Goal: Information Seeking & Learning: Learn about a topic

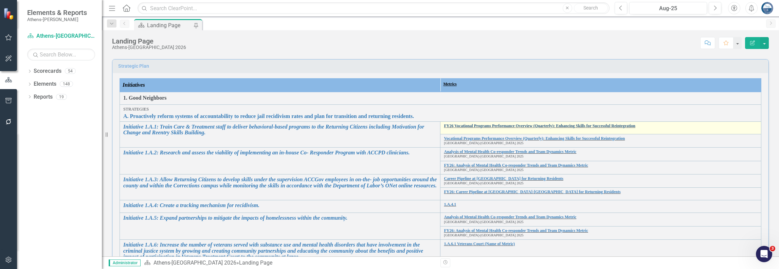
click at [499, 125] on link "FY26 Vocational Programs Performance Overview (Quarterly): Enhancing Skills for…" at bounding box center [601, 126] width 314 height 4
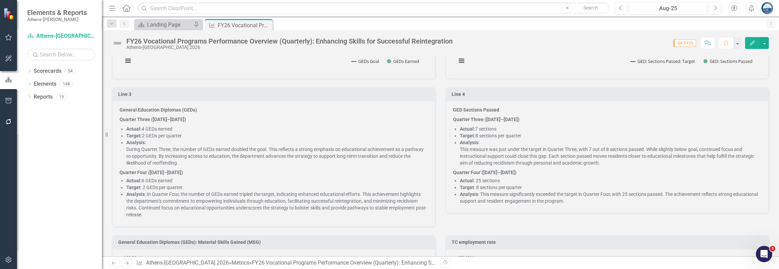
scroll to position [646, 0]
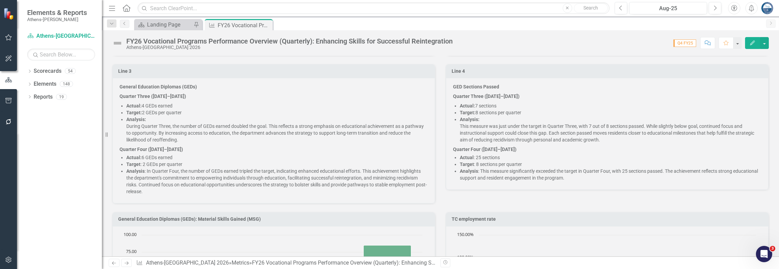
click at [124, 83] on p "General Education Diplomas (GEDs)" at bounding box center [274, 87] width 308 height 8
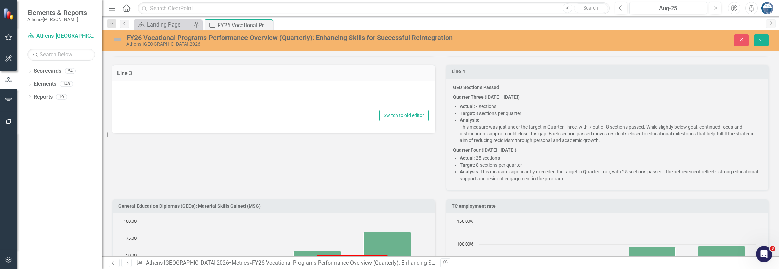
type textarea "<p data-start="741" data-end="787"><strong data-start="748" data-end="785">Gene…"
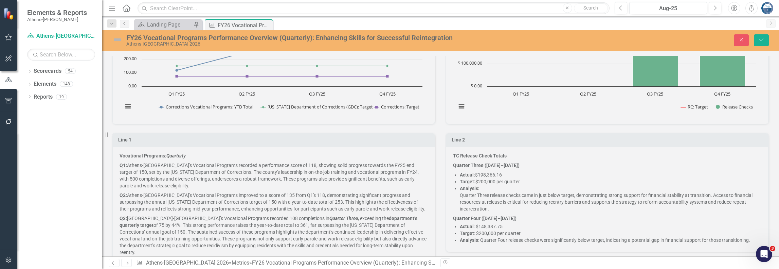
scroll to position [272, 0]
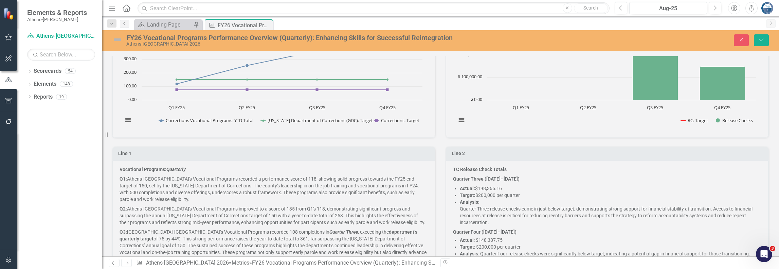
click at [127, 170] on p "Vocational Programs: Quarterly" at bounding box center [274, 170] width 308 height 8
click at [118, 165] on div "Vocational Programs: Quarterly Q1: [GEOGRAPHIC_DATA]-[GEOGRAPHIC_DATA]'s Vocati…" at bounding box center [273, 226] width 323 height 132
click at [121, 167] on strong "Vocational Programs: Quarterly" at bounding box center [153, 168] width 66 height 5
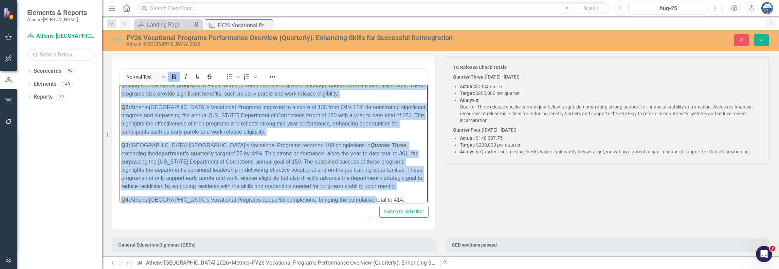
scroll to position [50, 0]
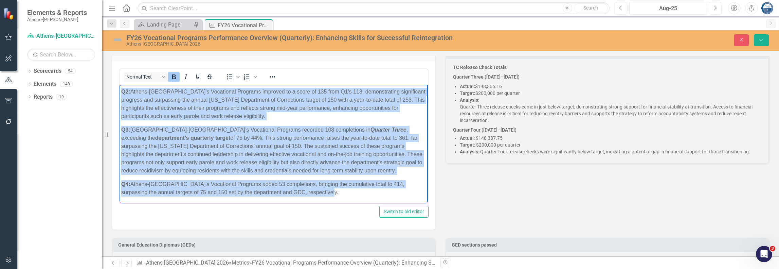
drag, startPoint x: 122, startPoint y: 89, endPoint x: 388, endPoint y: 210, distance: 292.2
click at [388, 203] on html "Vocational Programs: Quarterly Q1: [GEOGRAPHIC_DATA]-[GEOGRAPHIC_DATA]'s Vocati…" at bounding box center [274, 118] width 308 height 169
copy body "Loremipsum Dolorsit: Ametconse A1: Elitse-Doeius Tempor'i Utlaboreet Dolorema a…"
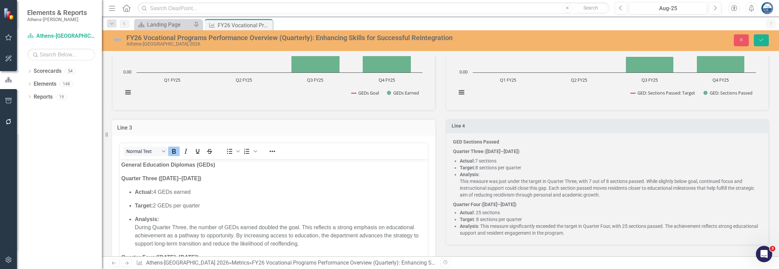
scroll to position [646, 0]
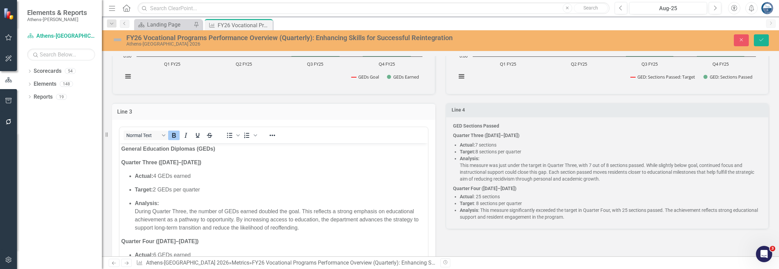
click at [571, 130] on p "Quarter Three ([DATE]–[DATE])" at bounding box center [607, 135] width 308 height 10
click at [478, 130] on p "Quarter Three ([DATE]–[DATE])" at bounding box center [607, 135] width 308 height 10
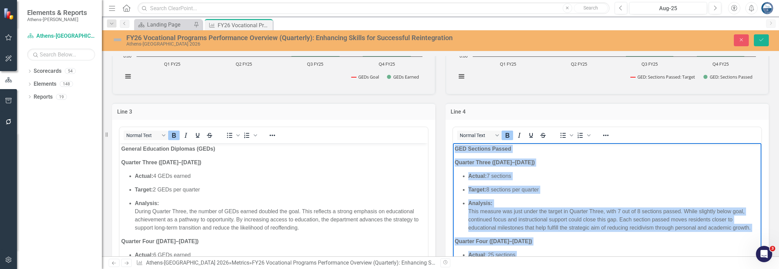
scroll to position [29, 0]
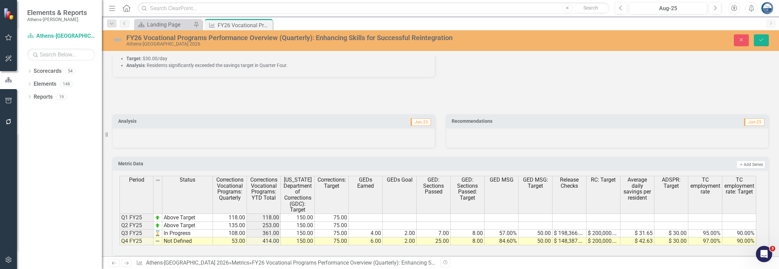
drag, startPoint x: 455, startPoint y: -599, endPoint x: 576, endPoint y: 165, distance: 773.5
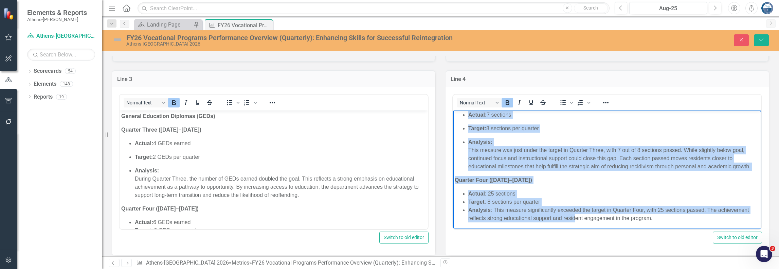
click at [562, 179] on p "Quarter Four ([DATE]–[DATE])" at bounding box center [607, 180] width 305 height 8
drag, startPoint x: 456, startPoint y: 116, endPoint x: 657, endPoint y: 217, distance: 224.9
click at [657, 217] on body "GED Sections Passed Quarter Three ([DATE]–[DATE]) Actual: 7 sections Target: 8 …" at bounding box center [607, 155] width 308 height 147
copy body "GED Sections Passed Quarter Three ([DATE]–[DATE]) Actual: 7 sections Target: 8 …"
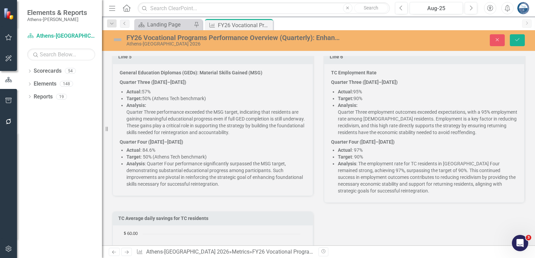
scroll to position [1031, 0]
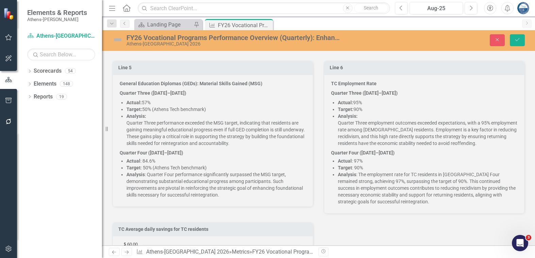
click at [240, 119] on p "Analysis: Quarter Three performance exceeded the MSG target, indicating that re…" at bounding box center [215, 130] width 179 height 34
click at [169, 106] on p "Target: 50% (Athens Tech benchmark)" at bounding box center [215, 109] width 179 height 7
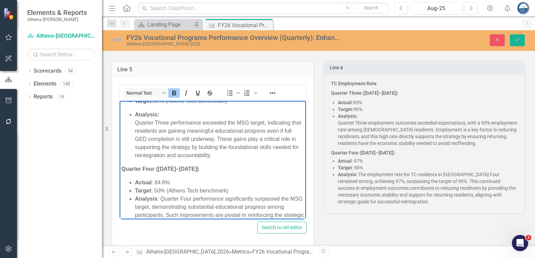
scroll to position [69, 0]
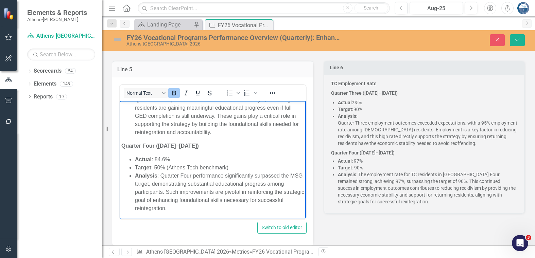
drag, startPoint x: 120, startPoint y: 105, endPoint x: 363, endPoint y: 317, distance: 322.4
click at [243, 219] on html "General Education Diplomas (GEDs): Material Skills Gained (MSG) Quarter Three (…" at bounding box center [213, 125] width 186 height 188
copy body "General Education Diplomas (GEDs): Material Skills Gained (MSG) Quarter Three (…"
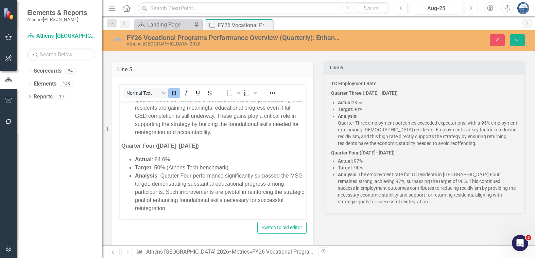
click at [318, 154] on div "Line 6 TC Employment Rate Quarter Three ([DATE]–[DATE]) Actual: 95% Target: 90%…" at bounding box center [423, 132] width 211 height 161
click at [405, 106] on p "Target: 90%" at bounding box center [427, 109] width 179 height 7
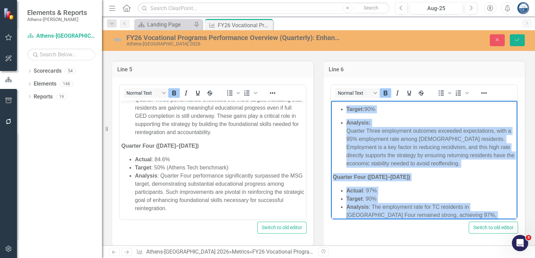
scroll to position [77, 0]
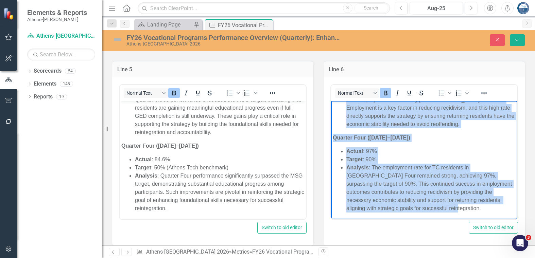
drag, startPoint x: 332, startPoint y: 106, endPoint x: 427, endPoint y: 244, distance: 167.4
click at [427, 219] on html "TC Employment Rate Quarter Three ([DATE]–[DATE]) Actual: 95% Target: 90% Analys…" at bounding box center [424, 121] width 186 height 196
copy body "TC Employment Rate Quarter Three ([DATE]–[DATE]) Actual: 95% Target: 90% Analys…"
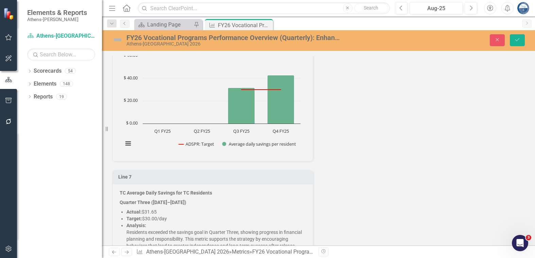
scroll to position [1269, 0]
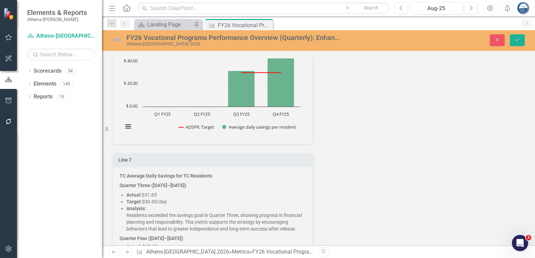
click at [231, 198] on p "Target: $30.00/day" at bounding box center [215, 201] width 179 height 7
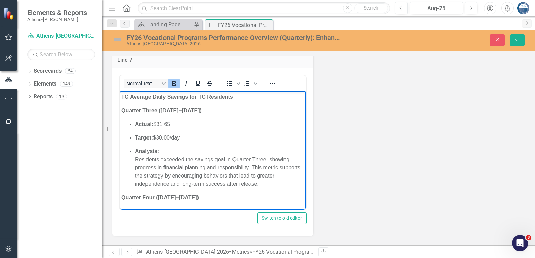
scroll to position [37, 0]
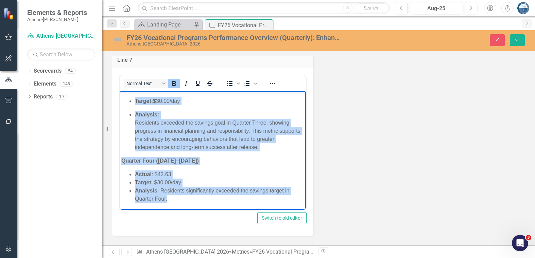
drag, startPoint x: 121, startPoint y: 95, endPoint x: 202, endPoint y: 214, distance: 143.4
click at [202, 210] on html "TC Average Daily Savings for TC Residents Quarter Three ([DATE]–[DATE]) Actual:…" at bounding box center [213, 132] width 186 height 156
copy body "TC Average Daily Savings for TC Residents Quarter Three ([DATE]–[DATE]) Actual:…"
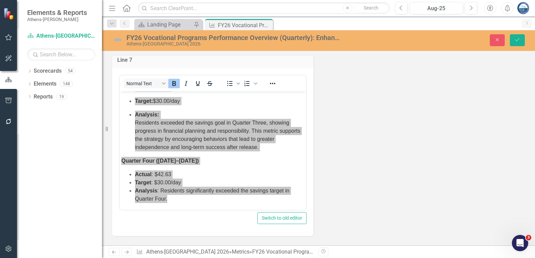
click at [410, 100] on div "TC Average daily savings for TC residents Chart Combination chart with 2 data s…" at bounding box center [318, 71] width 423 height 330
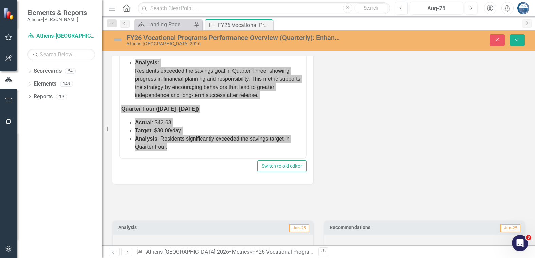
scroll to position [1405, 0]
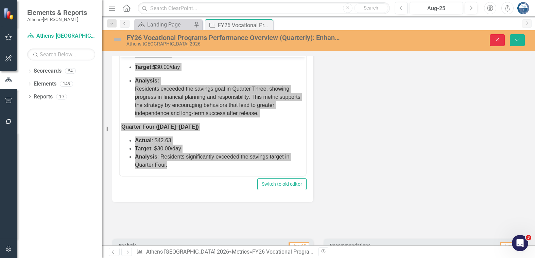
click at [499, 38] on icon "Close" at bounding box center [497, 39] width 6 height 5
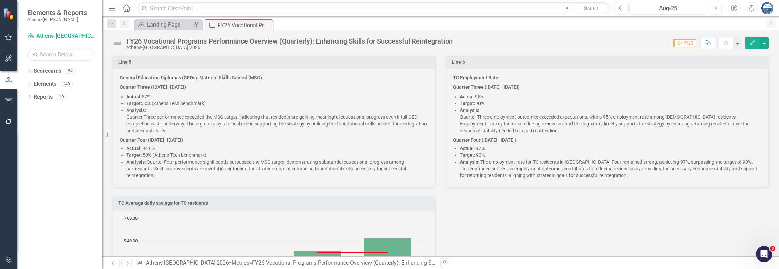
scroll to position [906, 0]
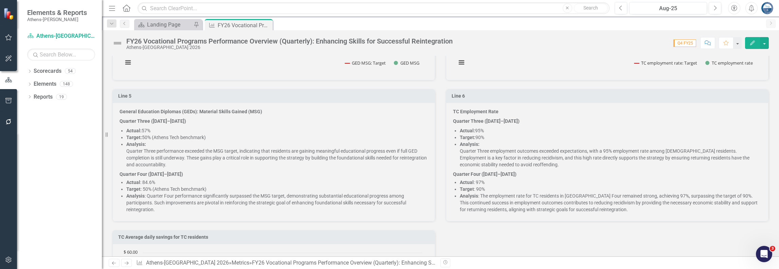
click at [490, 108] on p "TC Employment Rate" at bounding box center [607, 112] width 308 height 8
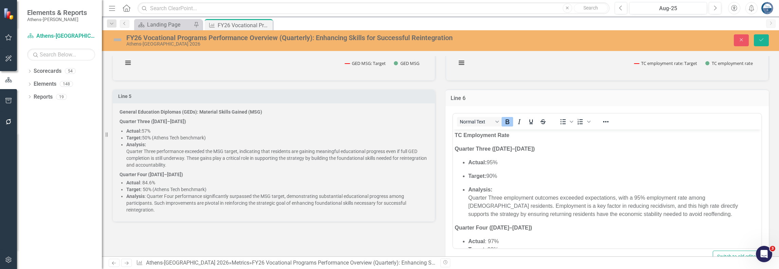
scroll to position [0, 0]
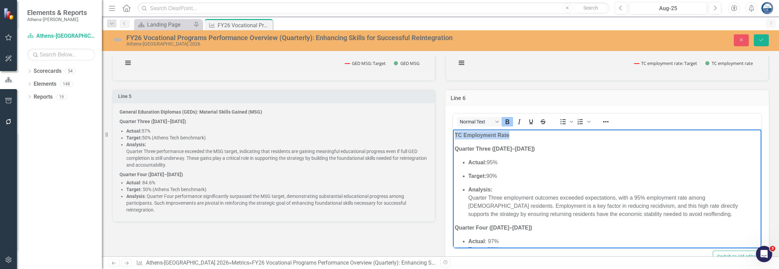
drag, startPoint x: 513, startPoint y: 136, endPoint x: 434, endPoint y: 135, distance: 78.5
click at [453, 135] on html "TC Employment Rate Quarter Three ([DATE]–[DATE]) Actual: 95% Target: 90% Analys…" at bounding box center [607, 211] width 308 height 164
copy strong "TC Employment Rate"
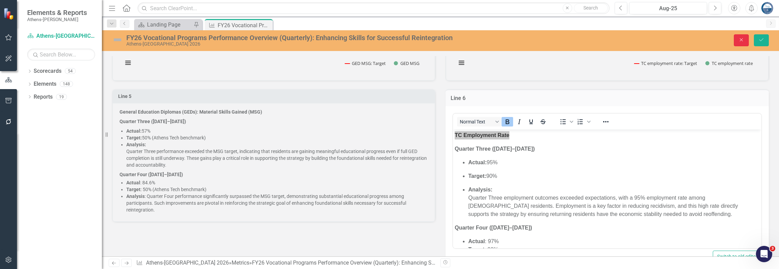
click at [743, 38] on icon "Close" at bounding box center [742, 39] width 6 height 5
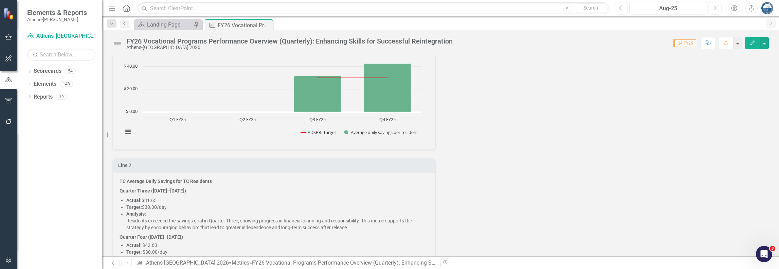
scroll to position [1144, 0]
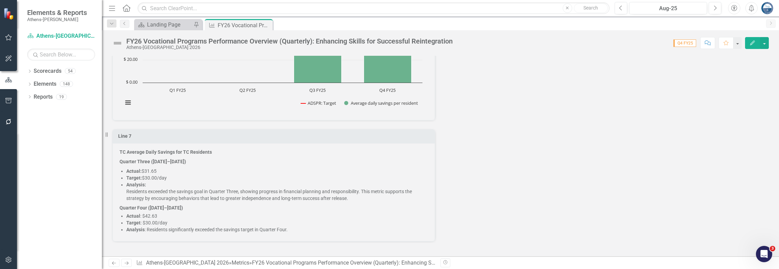
click at [229, 174] on p "Target: $30.00/day" at bounding box center [277, 177] width 302 height 7
click at [288, 212] on li "Actual : $42.63" at bounding box center [277, 215] width 302 height 7
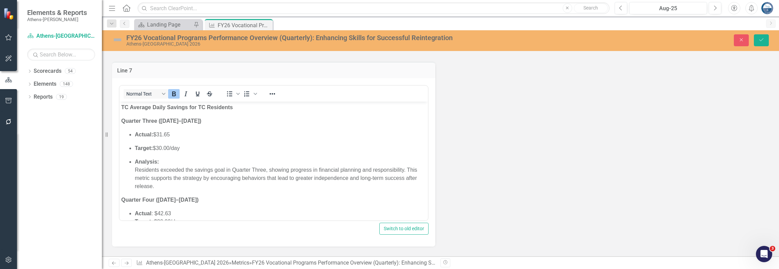
scroll to position [1373, 0]
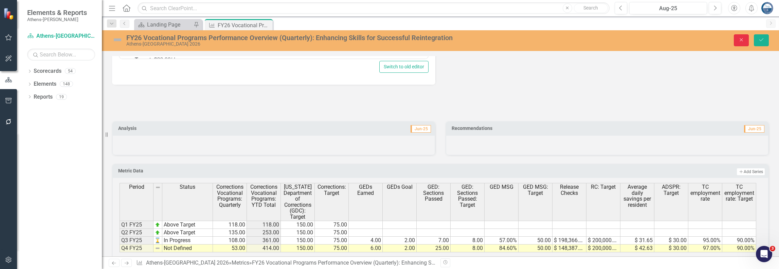
click at [737, 41] on button "Close" at bounding box center [741, 40] width 15 height 12
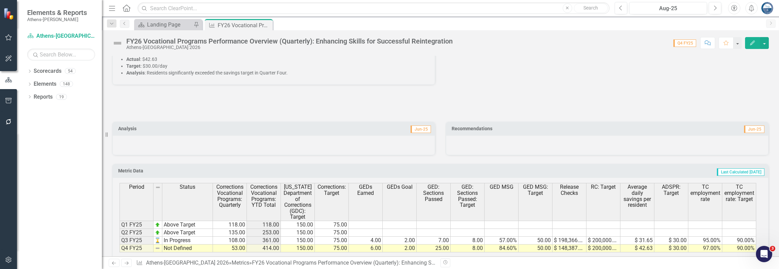
scroll to position [1300, 0]
